Goal: Navigation & Orientation: Go to known website

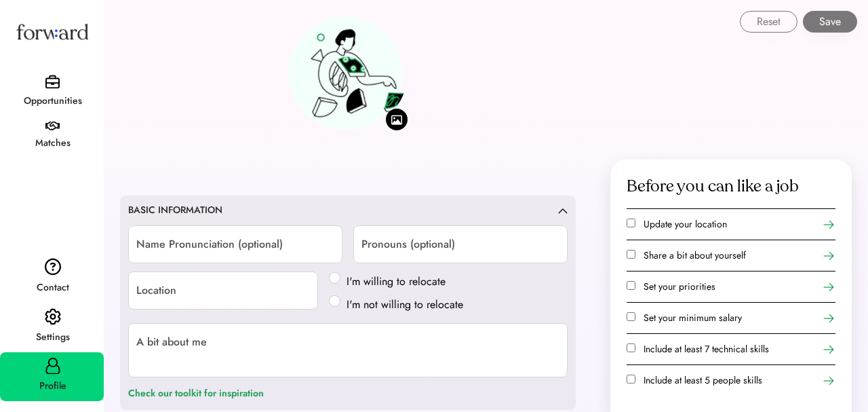
click at [45, 370] on icon at bounding box center [53, 365] width 16 height 16
click at [57, 321] on img at bounding box center [53, 317] width 16 height 18
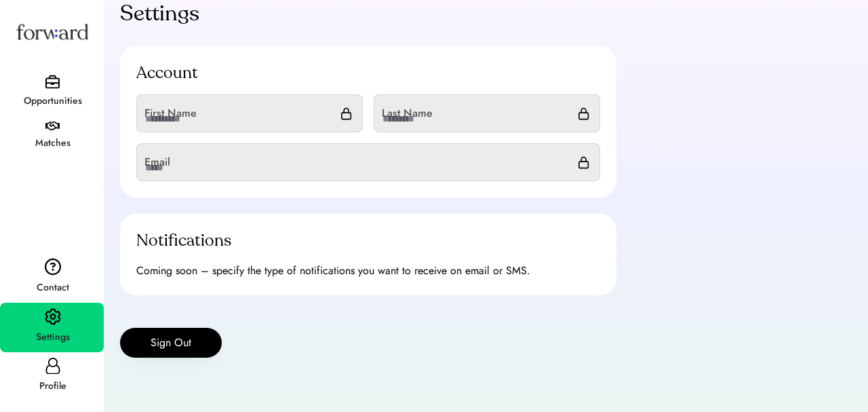
scroll to position [131, 0]
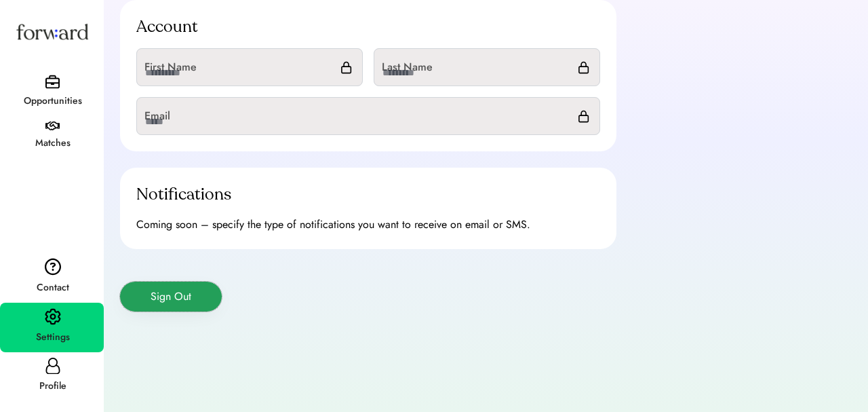
click at [172, 309] on button "Sign Out" at bounding box center [171, 296] width 102 height 30
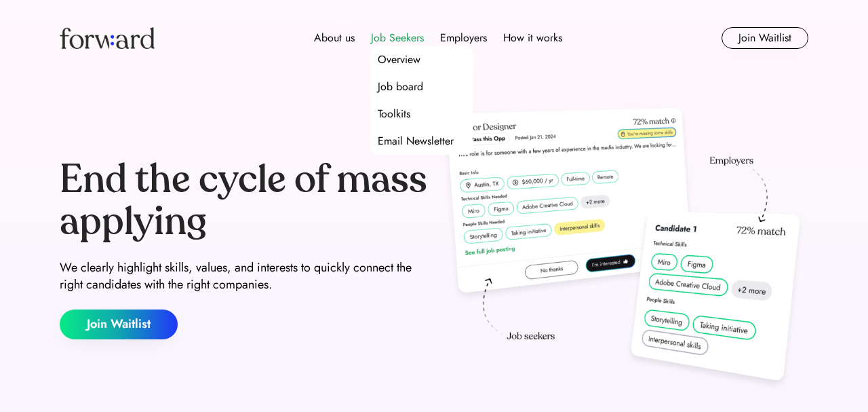
click at [386, 36] on div "Job Seekers" at bounding box center [397, 38] width 53 height 16
click at [387, 41] on div "Job Seekers" at bounding box center [397, 38] width 53 height 16
click at [385, 35] on div "Job Seekers" at bounding box center [397, 38] width 53 height 16
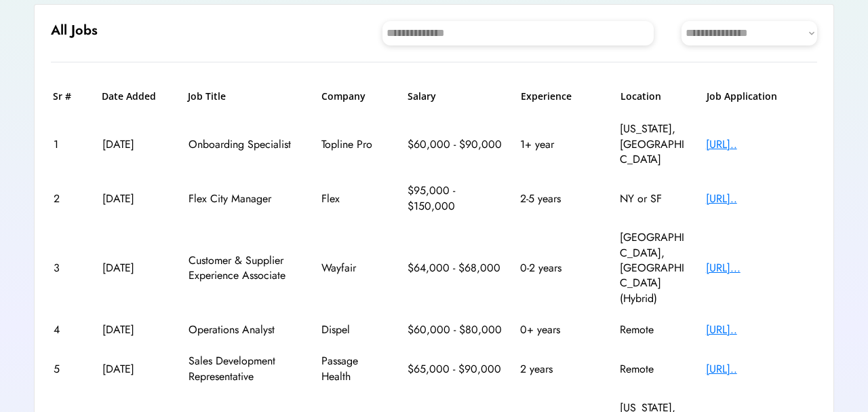
scroll to position [143, 0]
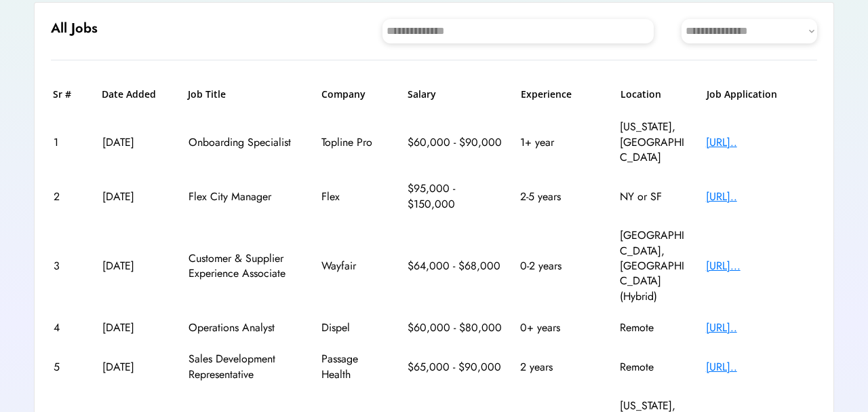
click at [767, 135] on div "[URL].." at bounding box center [760, 142] width 109 height 15
click at [746, 135] on div "https://jobs.ashbyhq..." at bounding box center [760, 142] width 109 height 15
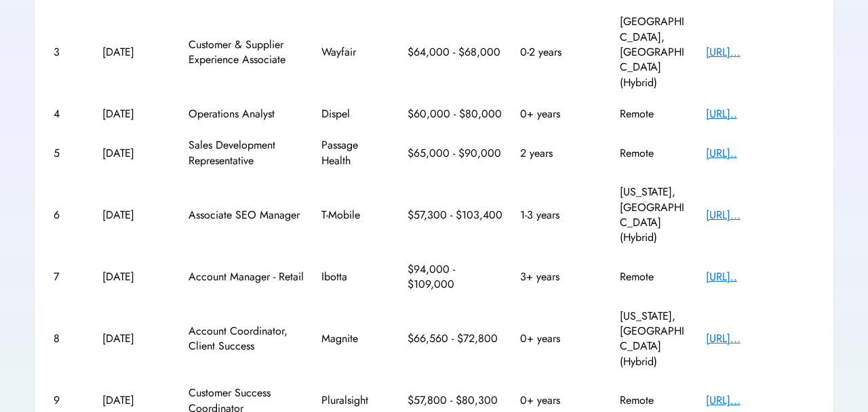
scroll to position [357, 0]
